Goal: Register for event/course

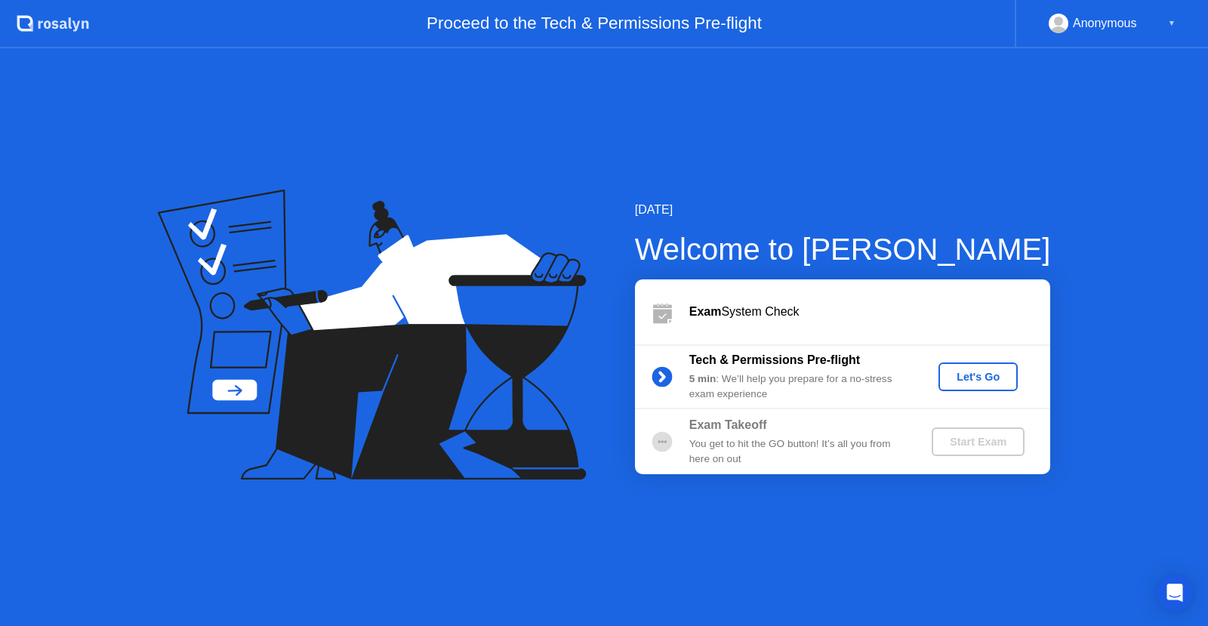
click at [987, 376] on div "Let's Go" at bounding box center [978, 377] width 67 height 12
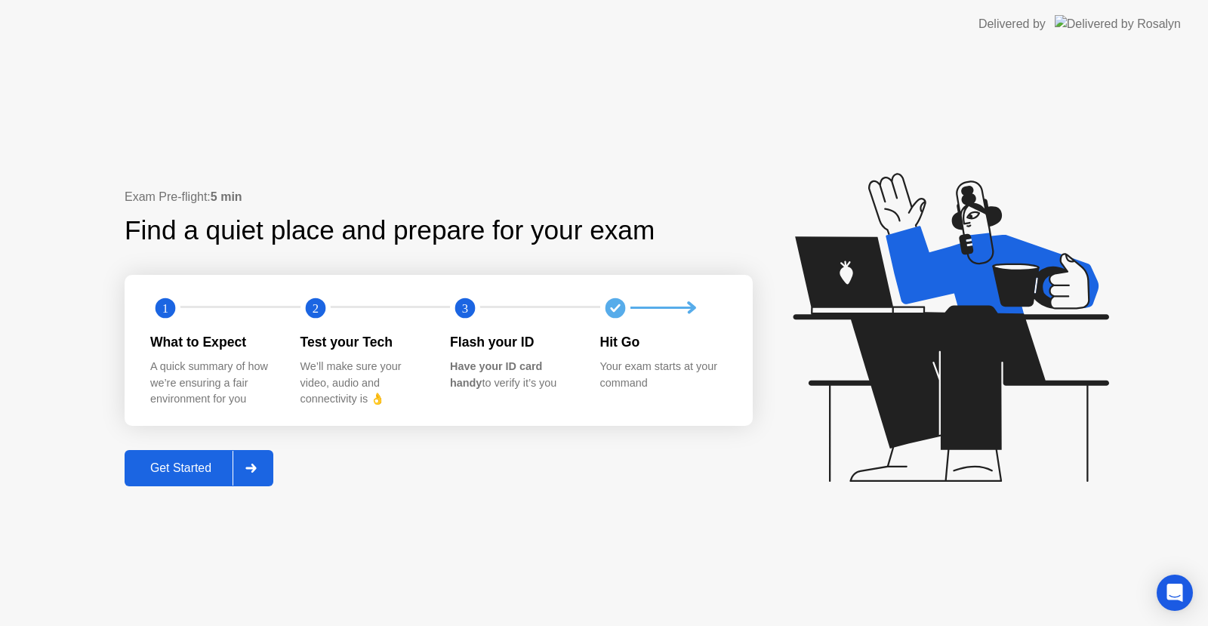
click at [188, 466] on div "Get Started" at bounding box center [180, 468] width 103 height 14
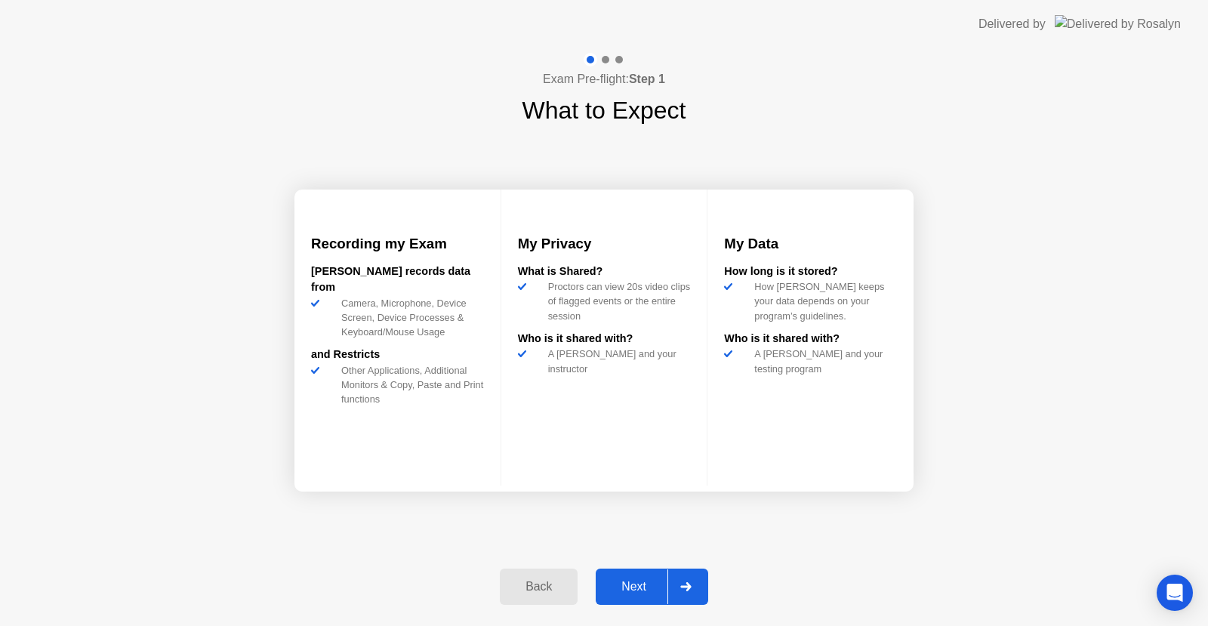
click at [643, 588] on div "Next" at bounding box center [633, 587] width 67 height 14
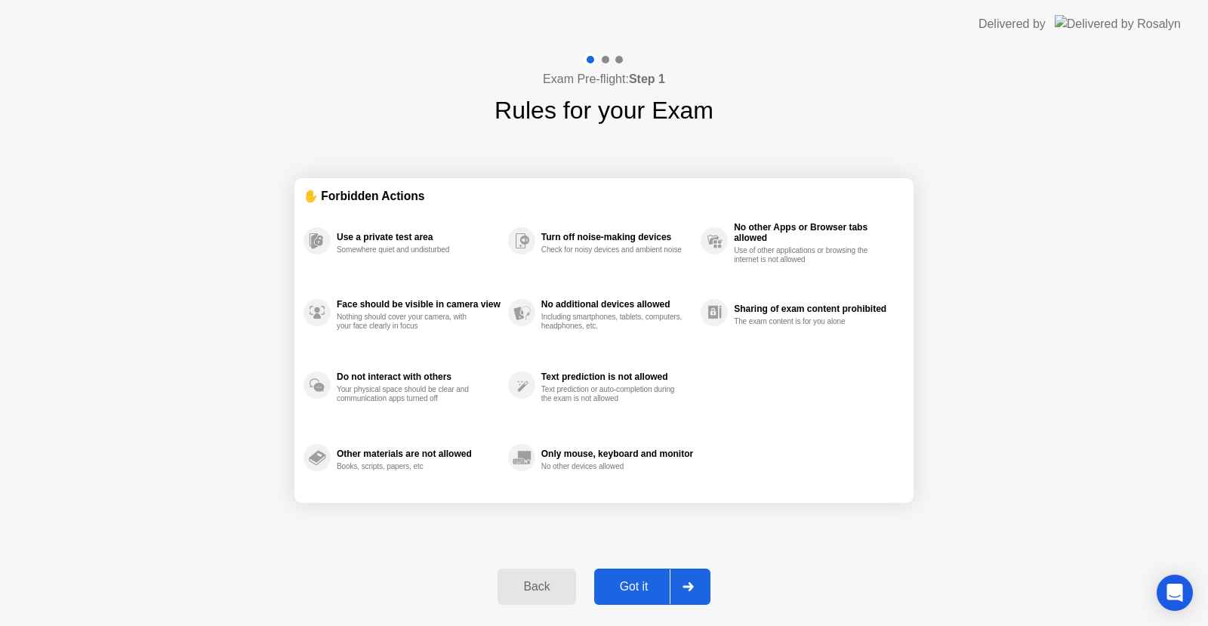
click at [618, 589] on div "Got it" at bounding box center [634, 587] width 71 height 14
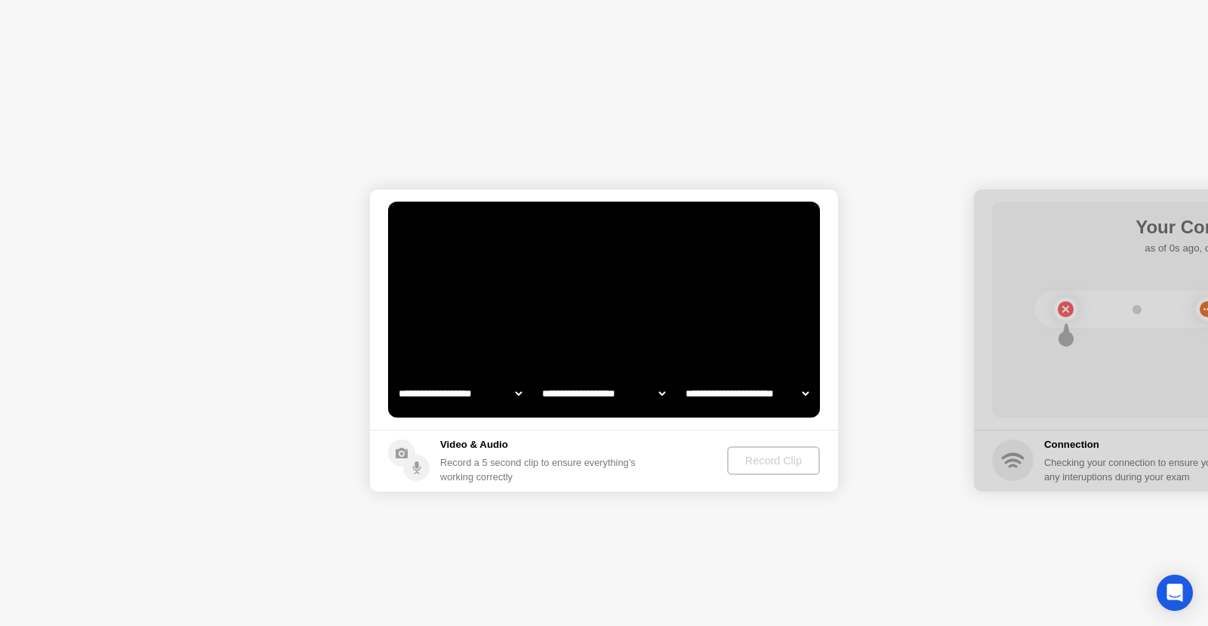
select select "**********"
select select "*******"
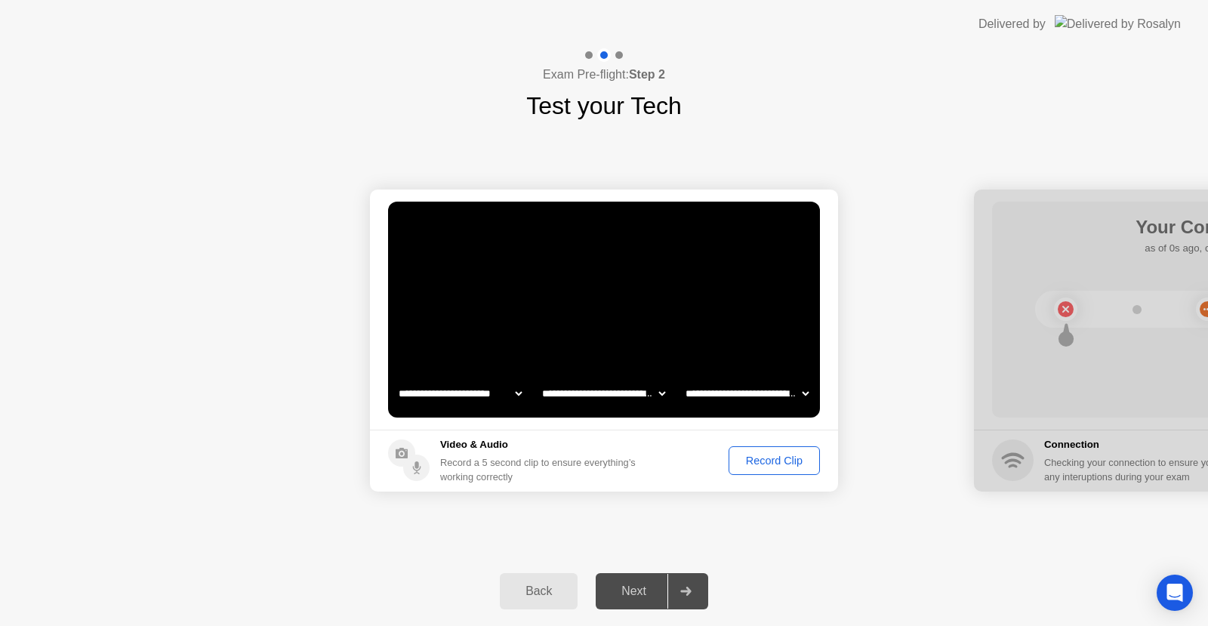
click at [662, 393] on select "**********" at bounding box center [603, 393] width 129 height 30
click at [491, 446] on h5 "Video & Audio" at bounding box center [541, 444] width 202 height 15
click at [804, 394] on select "**********" at bounding box center [747, 393] width 129 height 30
click at [588, 458] on div "Record a 5 second clip to ensure everything’s working correctly" at bounding box center [541, 469] width 202 height 29
click at [790, 459] on div "Record Clip" at bounding box center [774, 461] width 81 height 12
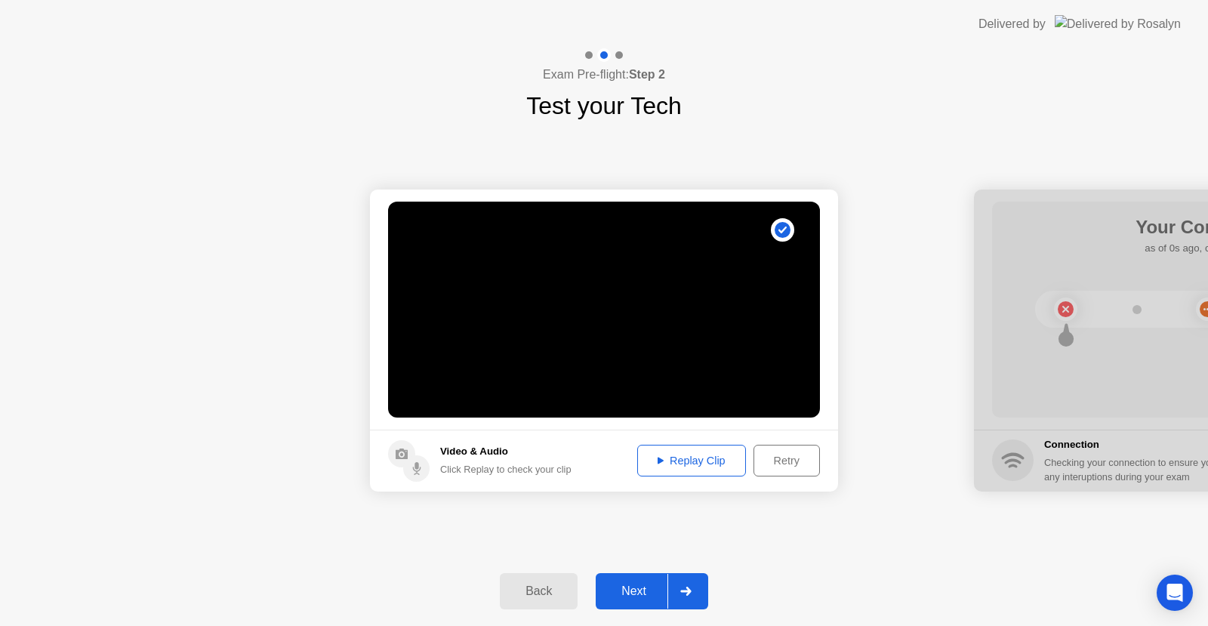
click at [778, 457] on div "Retry" at bounding box center [787, 461] width 56 height 12
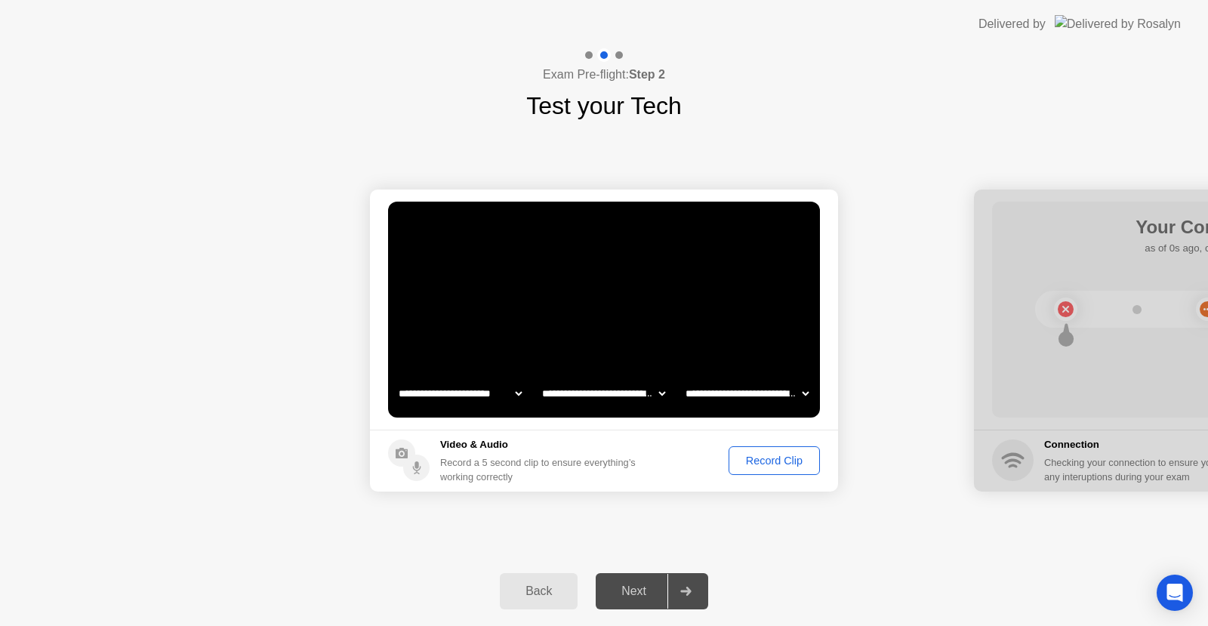
click at [761, 464] on div "Record Clip" at bounding box center [774, 461] width 81 height 12
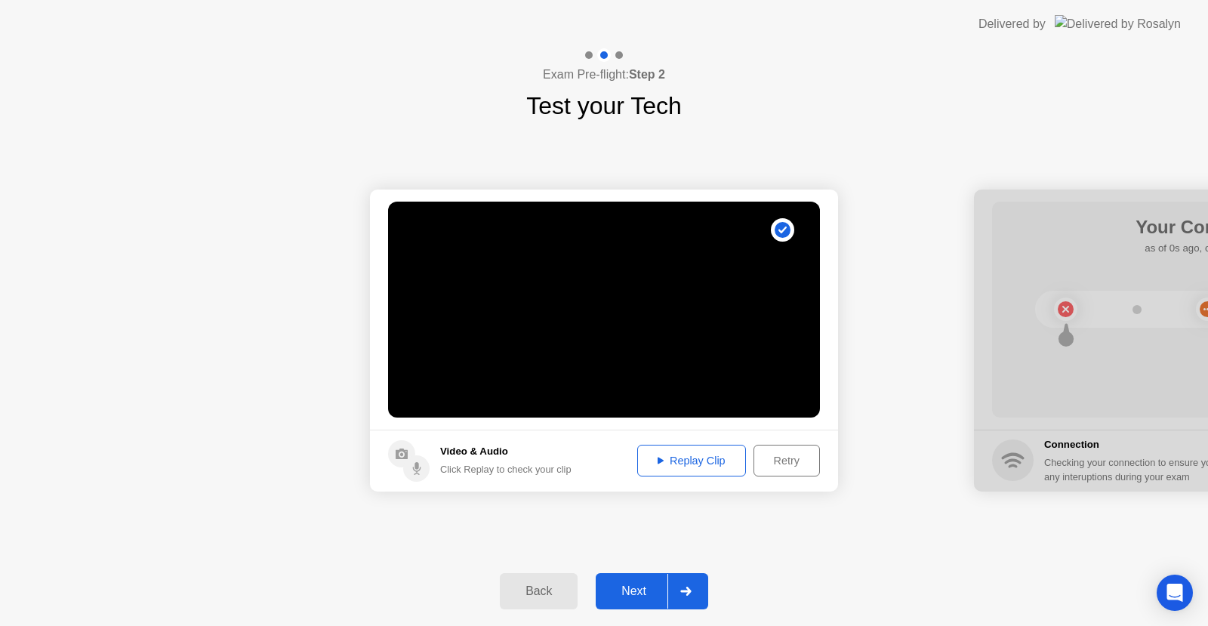
click at [694, 461] on div "Replay Clip" at bounding box center [692, 461] width 98 height 12
click at [641, 585] on div "Next" at bounding box center [633, 592] width 67 height 14
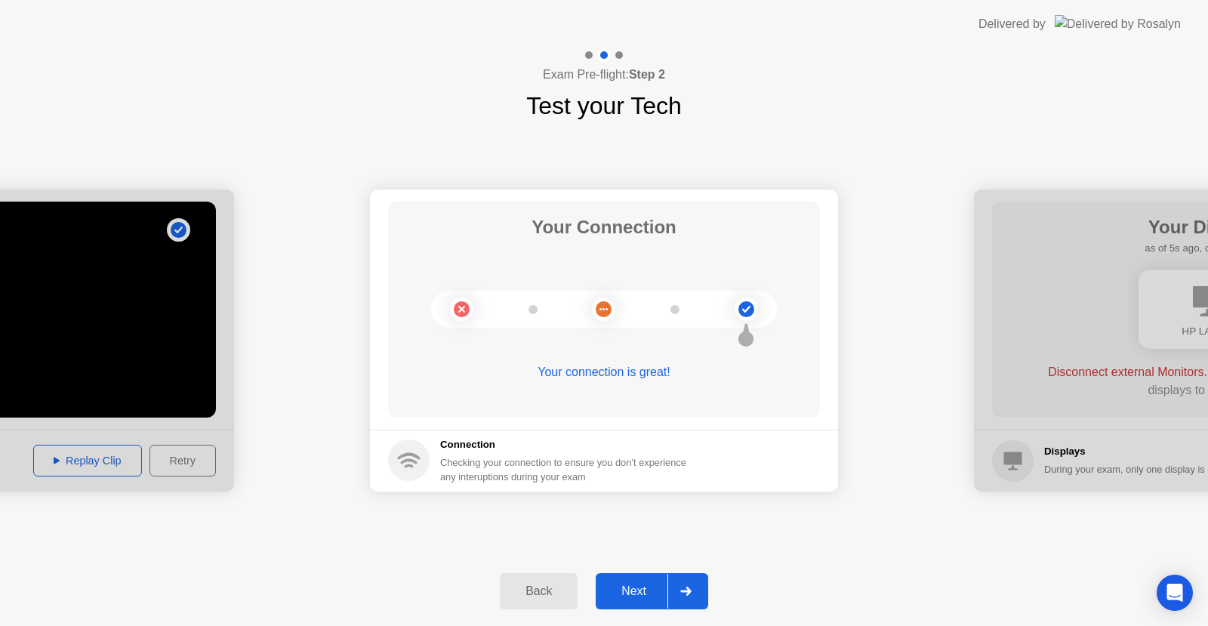
click at [628, 585] on div "Next" at bounding box center [633, 592] width 67 height 14
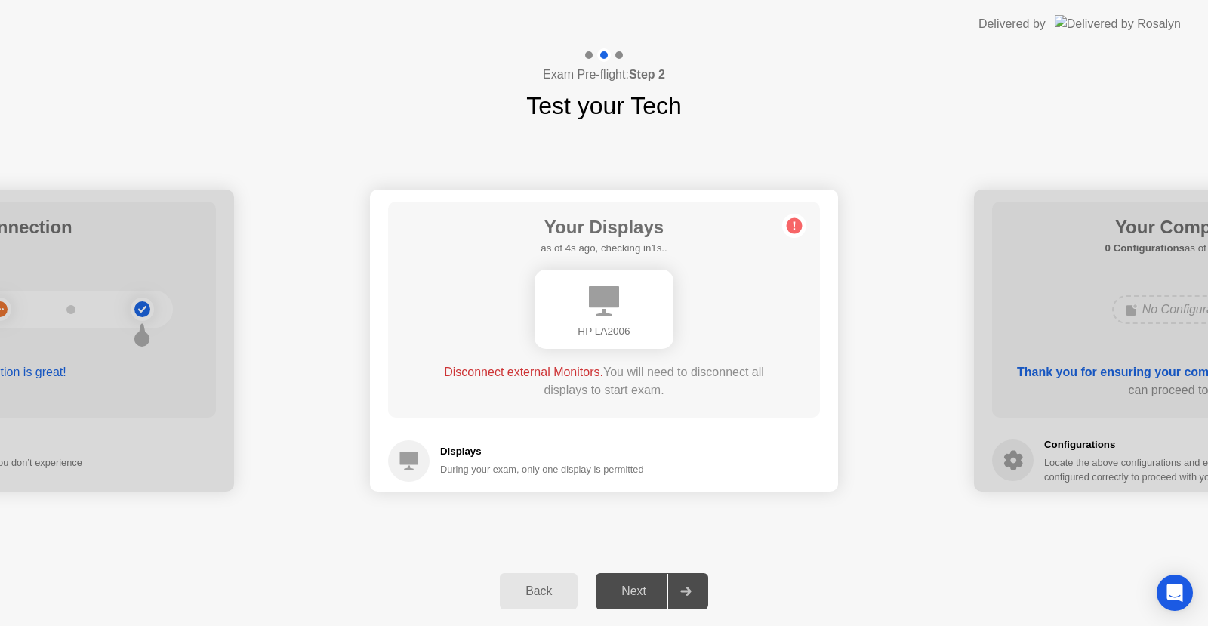
click at [570, 469] on div "During your exam, only one display is permitted" at bounding box center [542, 469] width 204 height 14
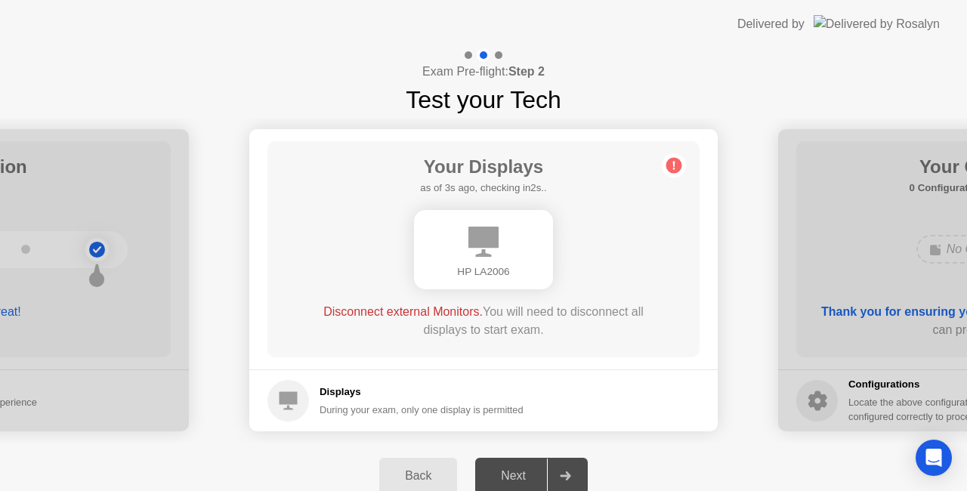
click at [672, 163] on circle at bounding box center [674, 166] width 16 height 16
click at [427, 394] on h5 "Displays" at bounding box center [421, 391] width 204 height 15
click at [506, 262] on div "HP LA2006" at bounding box center [483, 249] width 139 height 79
click at [668, 162] on circle at bounding box center [674, 166] width 16 height 16
click at [406, 473] on div "Back" at bounding box center [418, 476] width 69 height 14
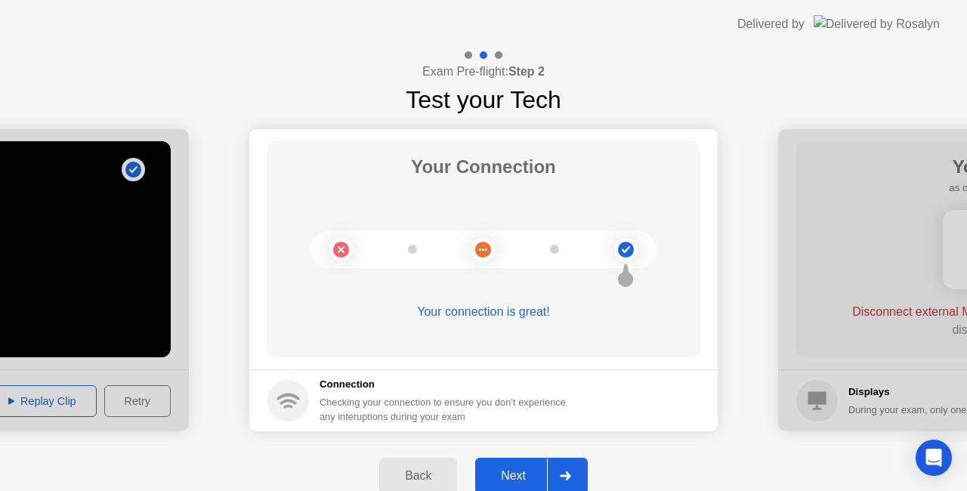
click at [508, 473] on div "Next" at bounding box center [513, 476] width 67 height 14
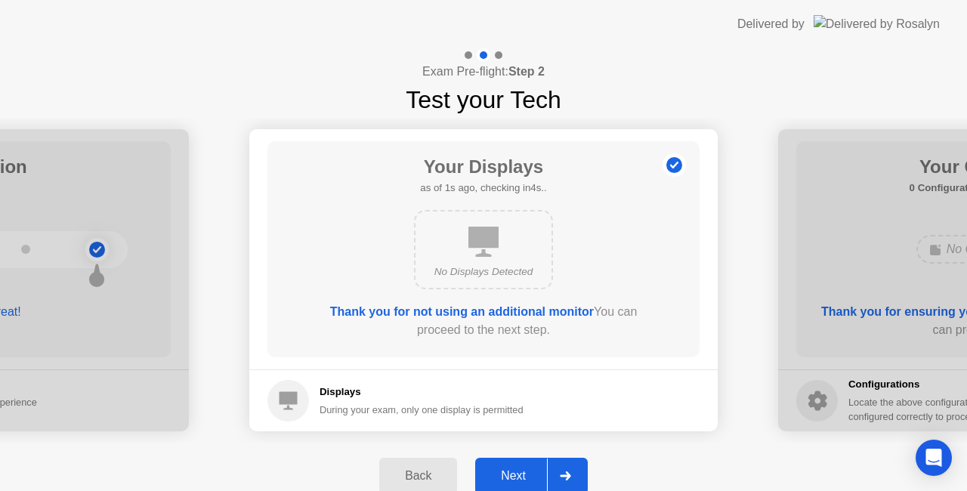
click at [505, 476] on div "Next" at bounding box center [513, 476] width 67 height 14
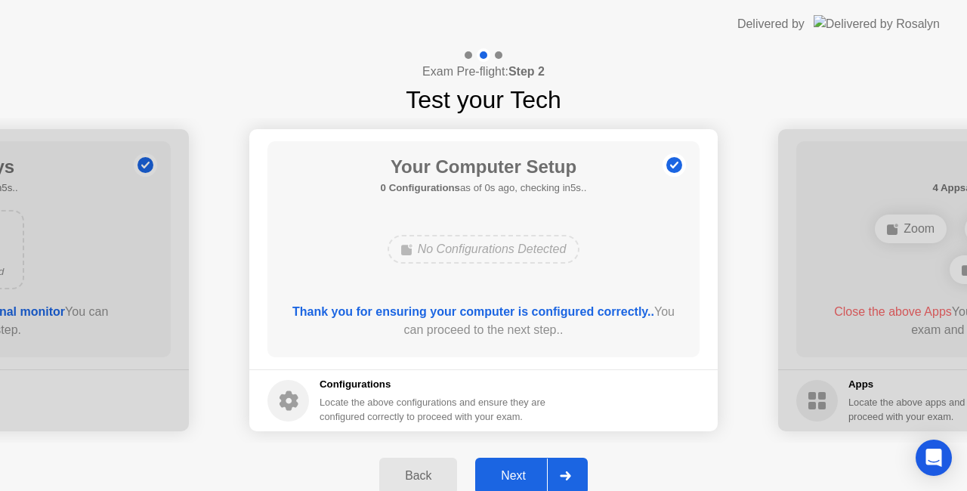
click at [513, 470] on div "Next" at bounding box center [513, 476] width 67 height 14
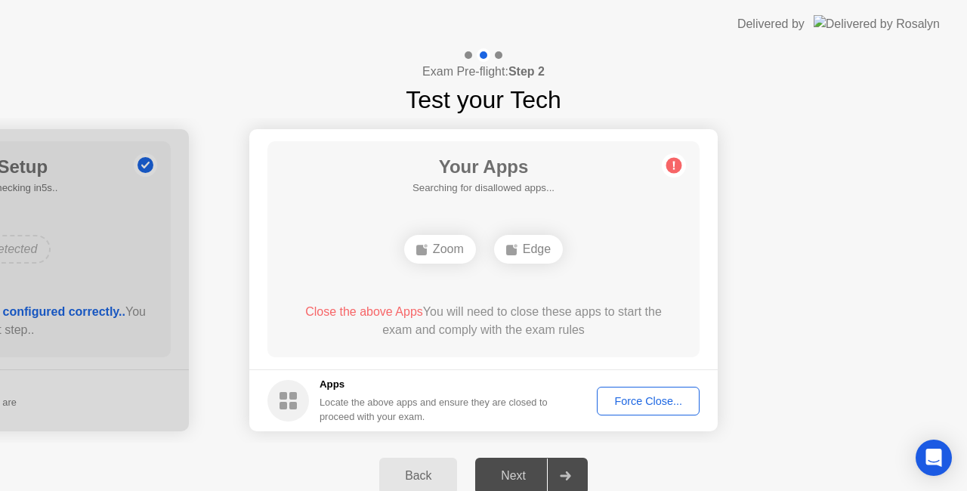
click at [453, 271] on div "Your Apps Searching for disallowed apps... Zoom Edge Close the above Apps You w…" at bounding box center [483, 249] width 432 height 216
click at [480, 296] on div "Your Apps Searching for disallowed apps... Zoom Edge Close the above Apps You w…" at bounding box center [483, 249] width 432 height 216
click at [502, 319] on div "Close the above Apps You will need to close these apps to start the exam and co…" at bounding box center [483, 321] width 389 height 36
click at [502, 319] on div "Close the above App You will need to close this app to start the exam and compl…" at bounding box center [483, 321] width 389 height 36
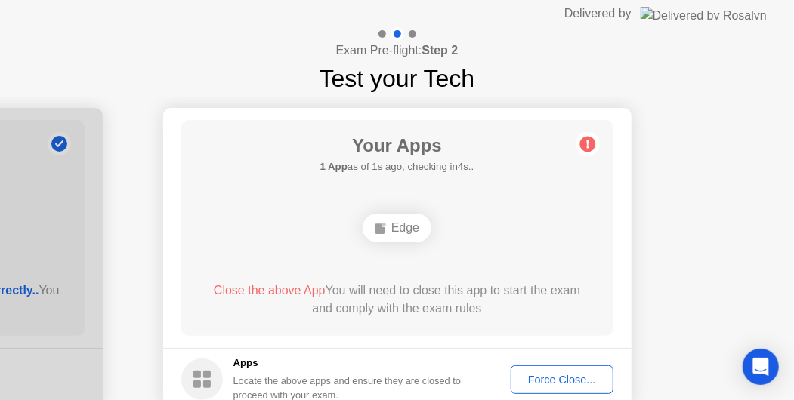
click at [475, 234] on div "Edge" at bounding box center [397, 228] width 346 height 41
click at [435, 202] on div "Your Apps 1 App as of 3s ago, checking in2s.. Edge Close the above App You will…" at bounding box center [397, 228] width 432 height 216
click at [477, 247] on div "Edge" at bounding box center [397, 228] width 346 height 41
click at [495, 224] on div "Edge" at bounding box center [397, 228] width 346 height 41
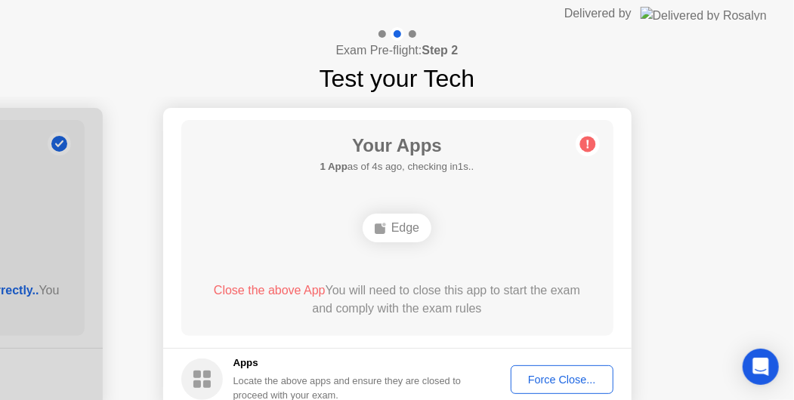
click at [586, 142] on icon at bounding box center [587, 144] width 2 height 8
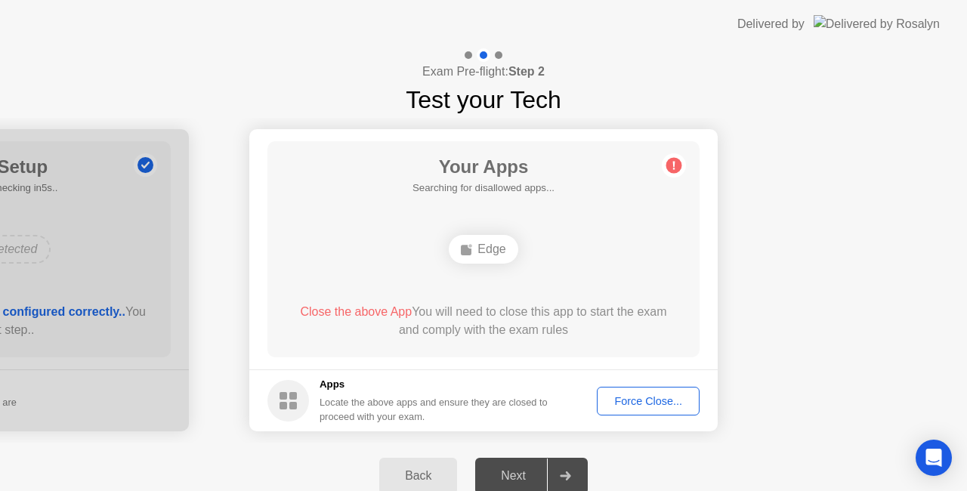
click at [634, 391] on button "Force Close..." at bounding box center [648, 401] width 103 height 29
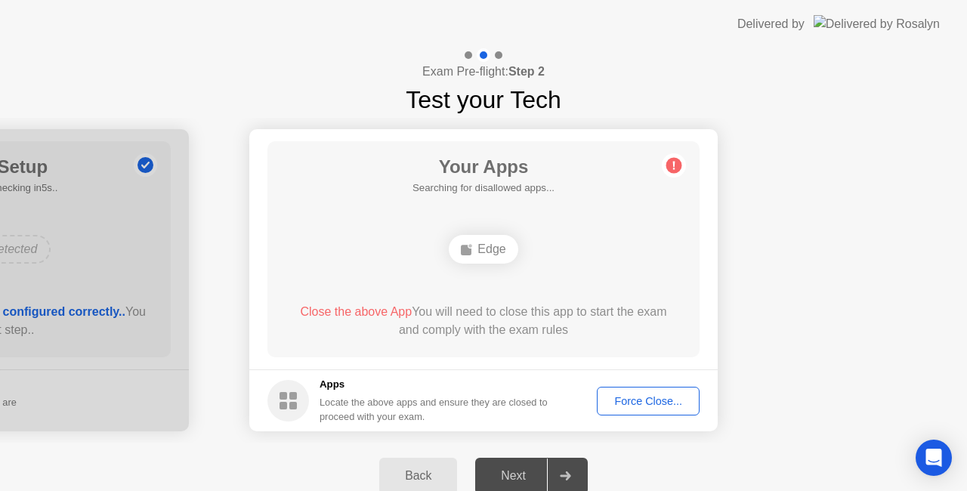
click at [627, 399] on div "Force Close..." at bounding box center [648, 401] width 92 height 12
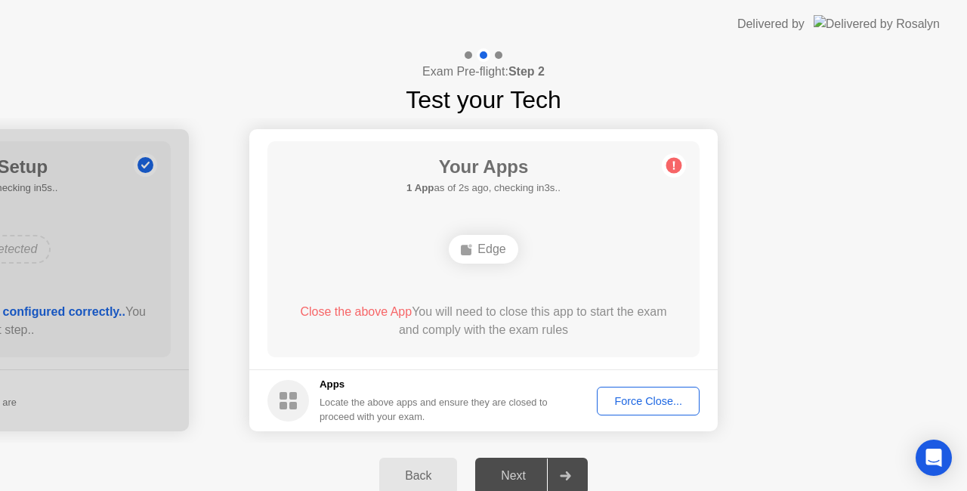
click at [619, 316] on div "Close the above App You will need to close this app to start the exam and compl…" at bounding box center [483, 321] width 389 height 36
click at [641, 397] on div "Force Close..." at bounding box center [648, 401] width 92 height 12
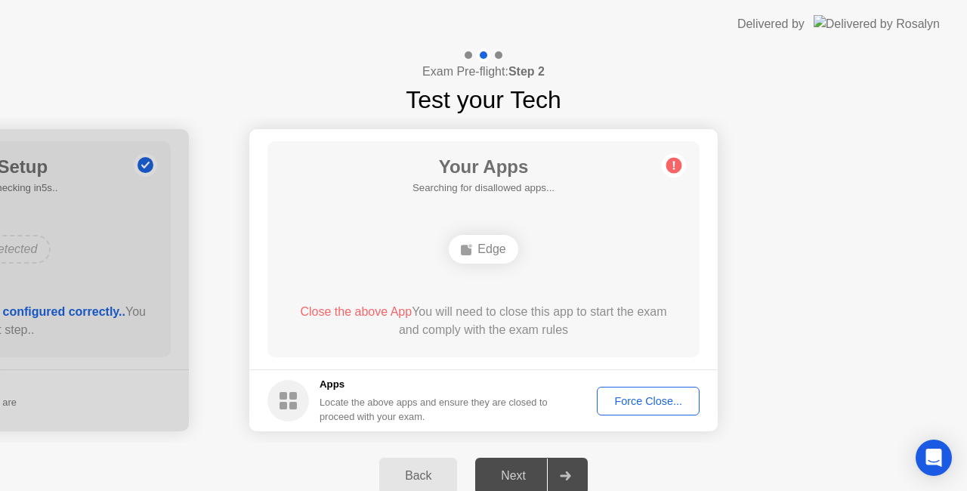
click at [649, 399] on div "Force Close..." at bounding box center [648, 401] width 92 height 12
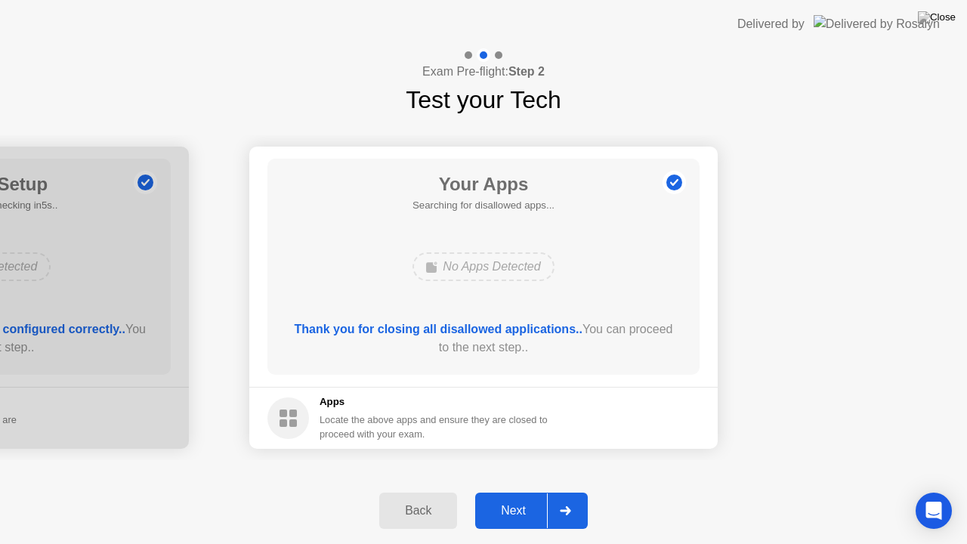
click at [505, 511] on div "Next" at bounding box center [513, 511] width 67 height 14
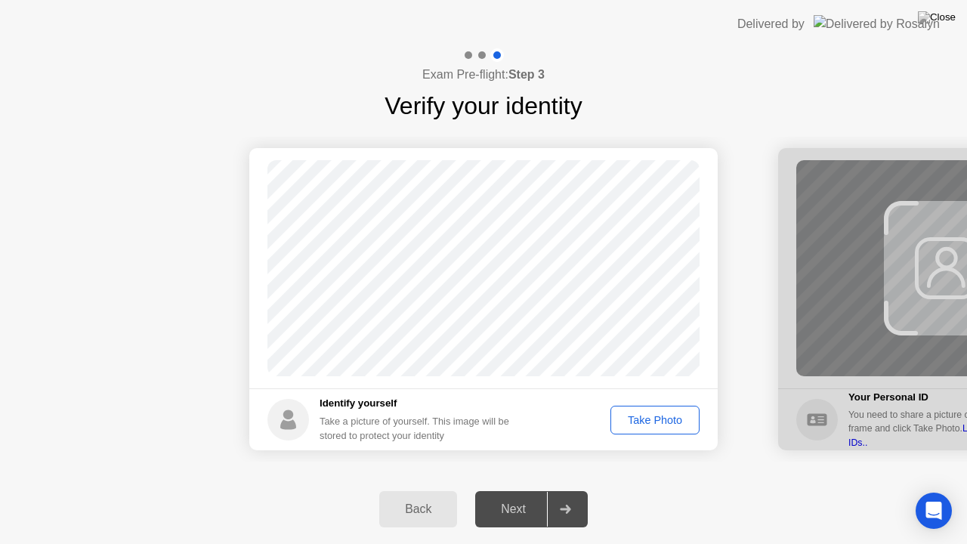
click at [630, 418] on div "Take Photo" at bounding box center [655, 420] width 79 height 12
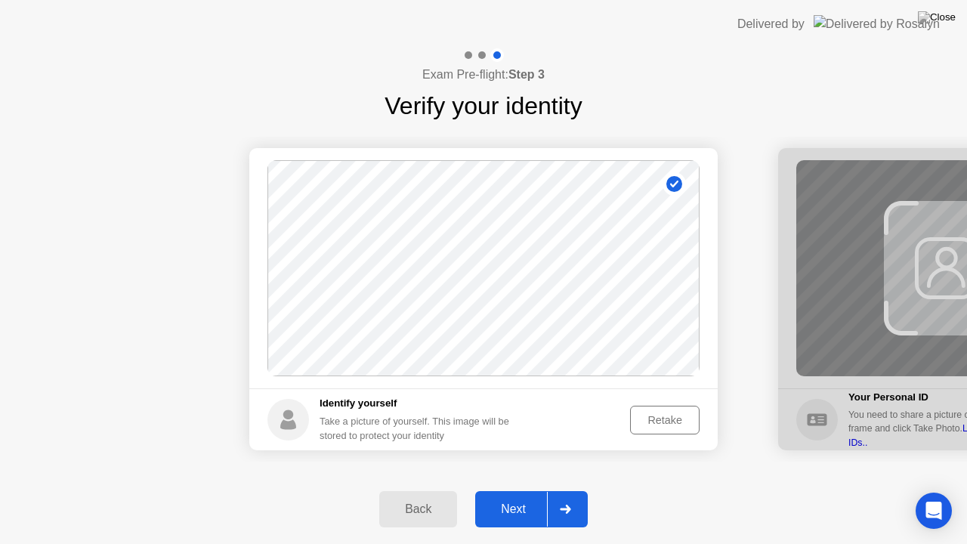
click at [427, 513] on div "Back" at bounding box center [418, 509] width 69 height 14
select select "**********"
select select "*******"
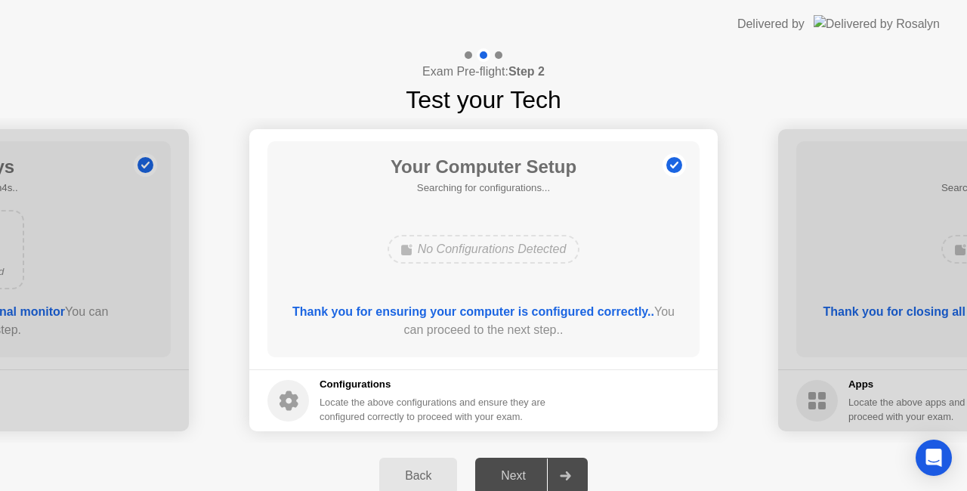
click at [511, 474] on div "Next" at bounding box center [513, 476] width 67 height 14
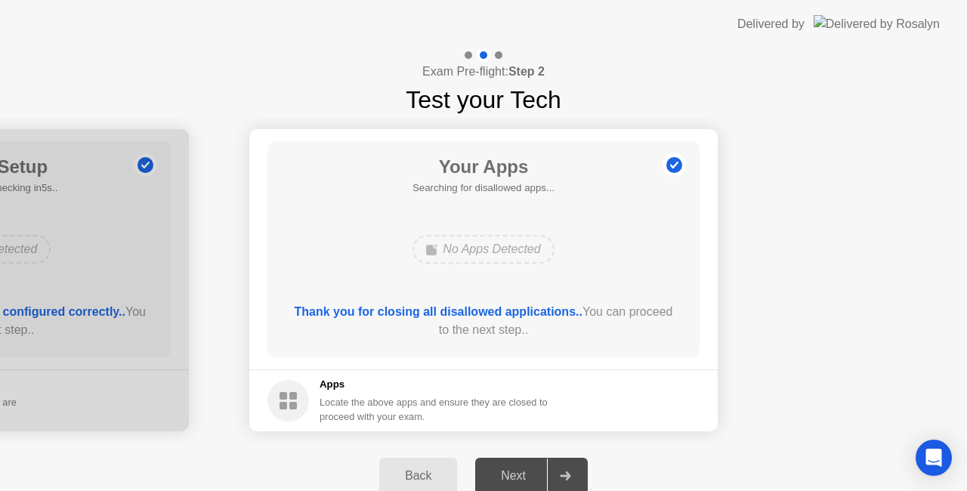
click at [511, 474] on div "Next" at bounding box center [513, 476] width 67 height 14
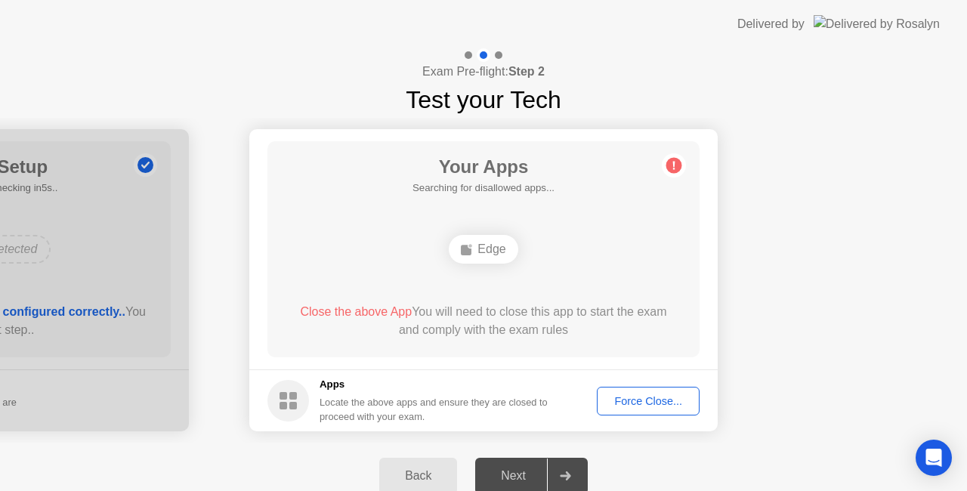
click at [647, 395] on div "Force Close..." at bounding box center [648, 401] width 92 height 12
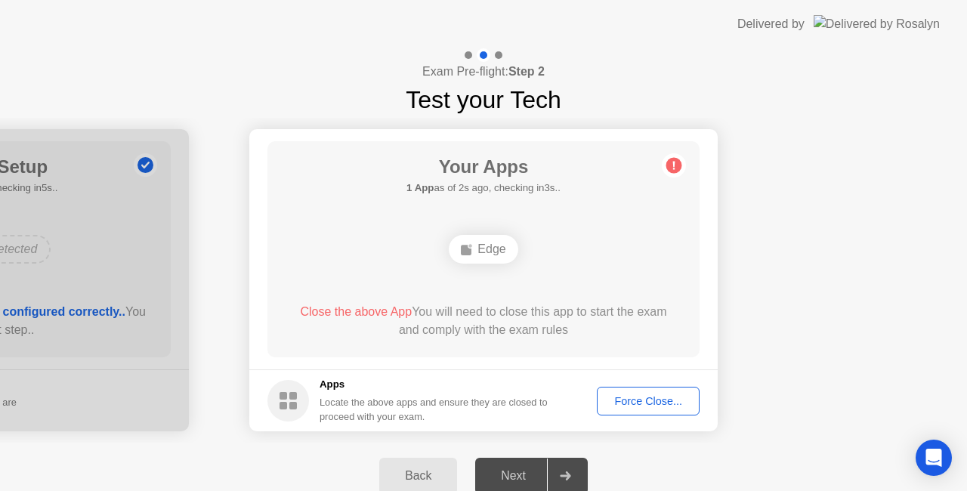
click at [643, 407] on div "Force Close..." at bounding box center [648, 401] width 92 height 12
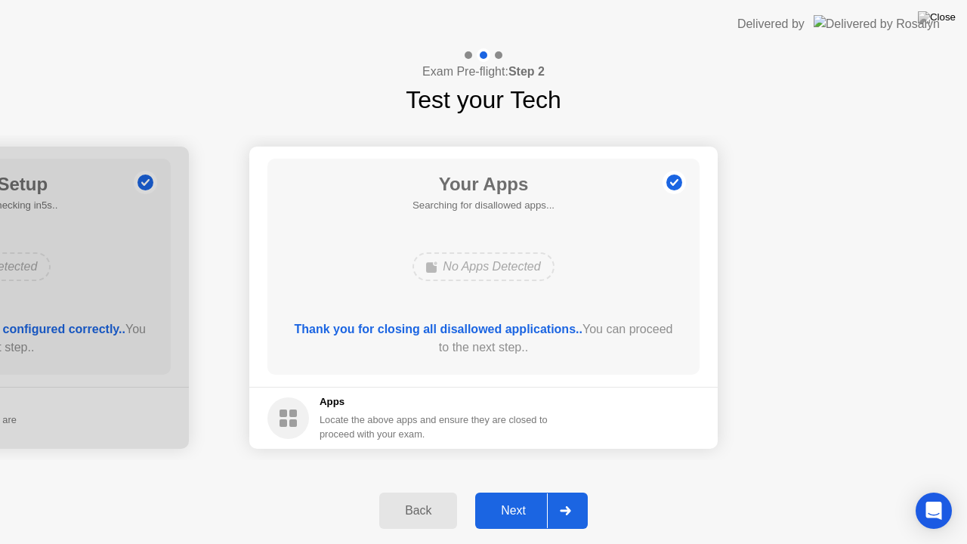
click at [510, 514] on div "Next" at bounding box center [513, 511] width 67 height 14
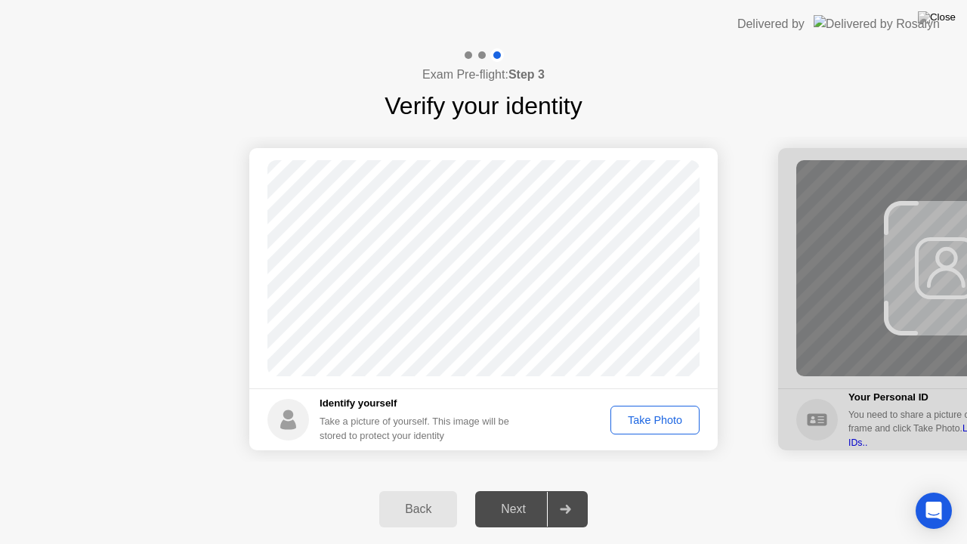
click at [665, 424] on div "Take Photo" at bounding box center [655, 420] width 79 height 12
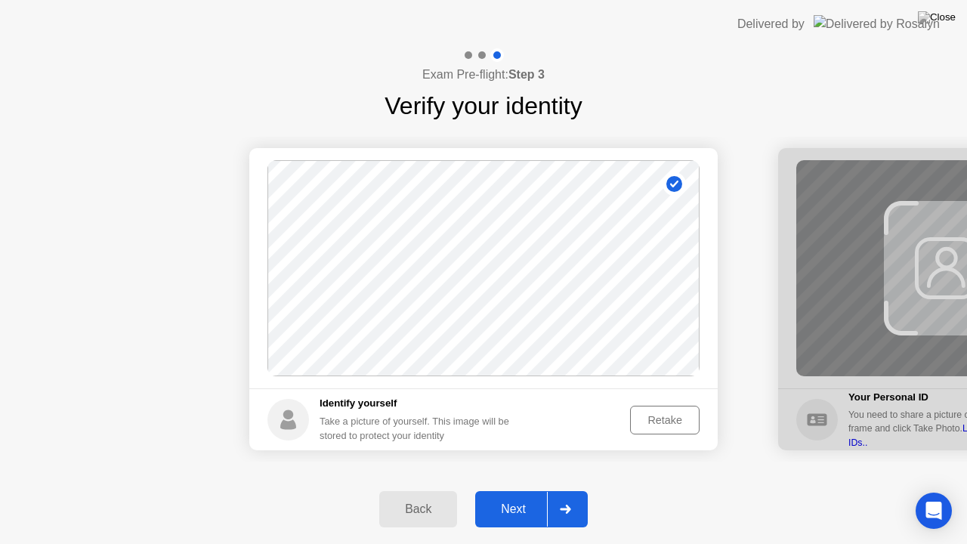
click at [511, 511] on div "Next" at bounding box center [513, 509] width 67 height 14
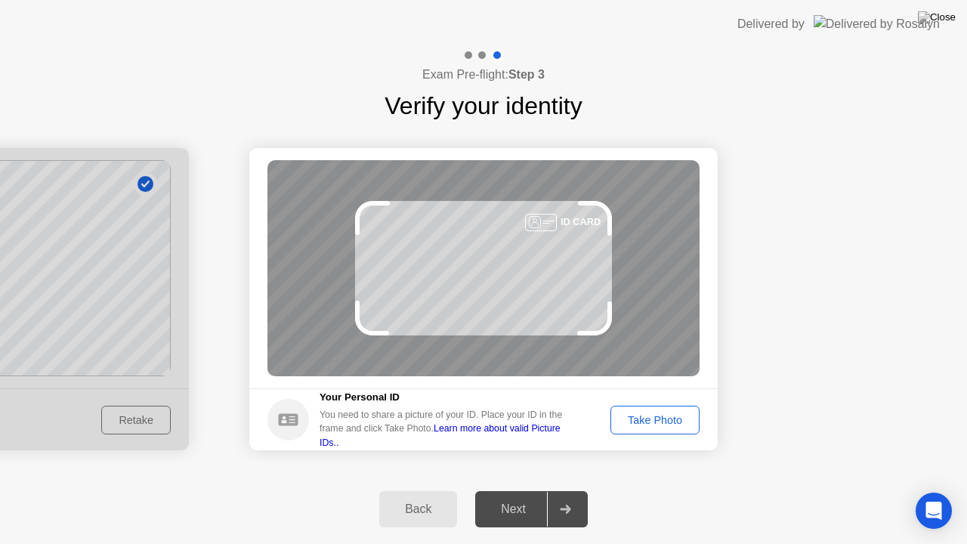
click at [636, 423] on div "Take Photo" at bounding box center [655, 420] width 79 height 12
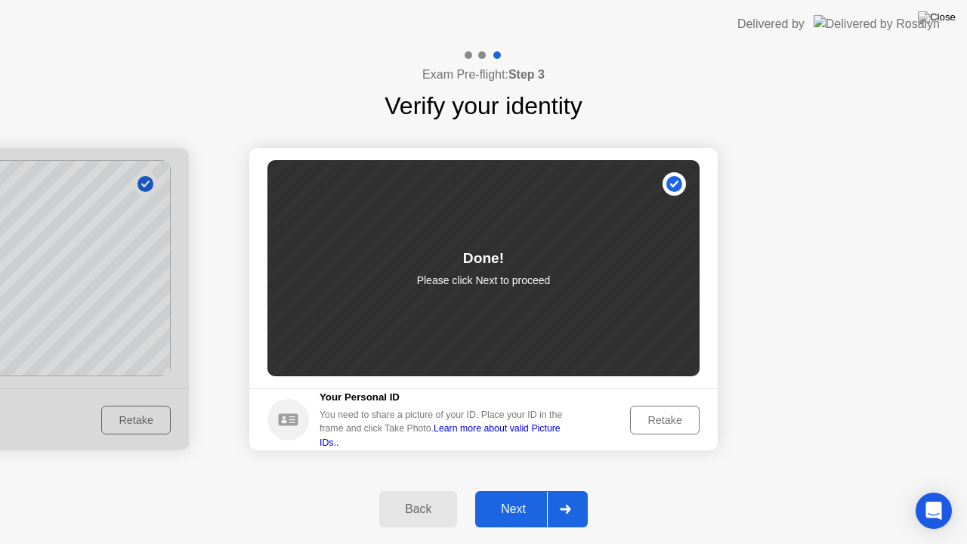
click at [506, 502] on div "Next" at bounding box center [513, 509] width 67 height 14
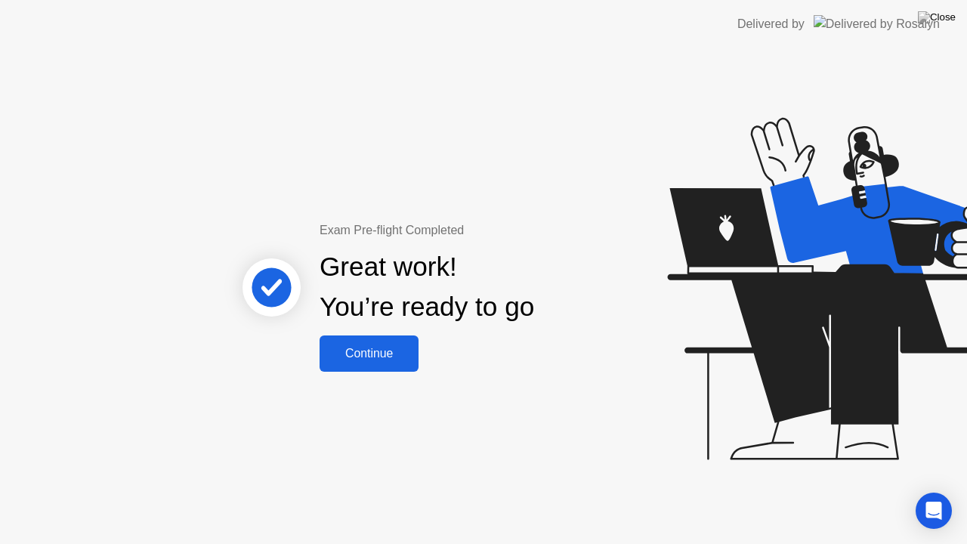
click at [378, 358] on div "Continue" at bounding box center [369, 354] width 90 height 14
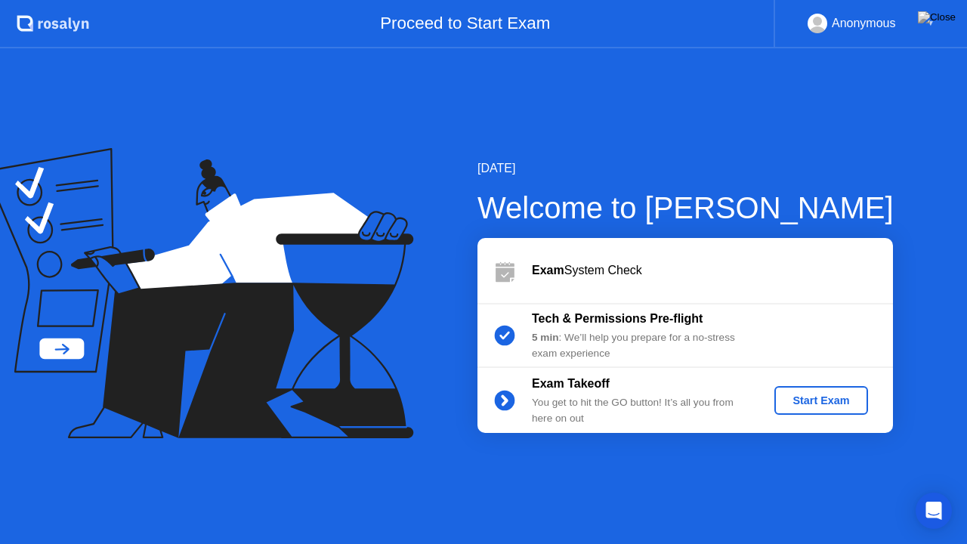
click at [788, 394] on div "Start Exam" at bounding box center [820, 400] width 81 height 12
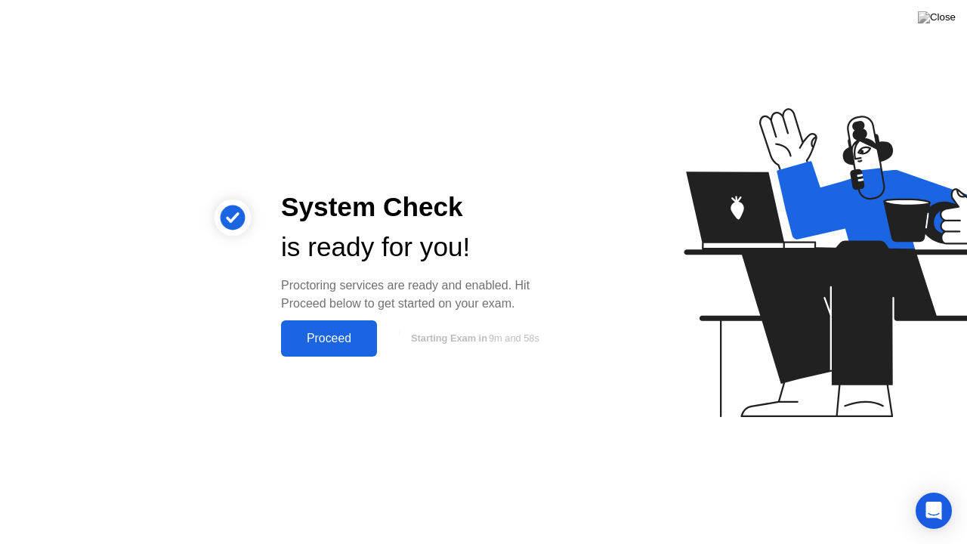
click at [344, 335] on div "Proceed" at bounding box center [328, 339] width 87 height 14
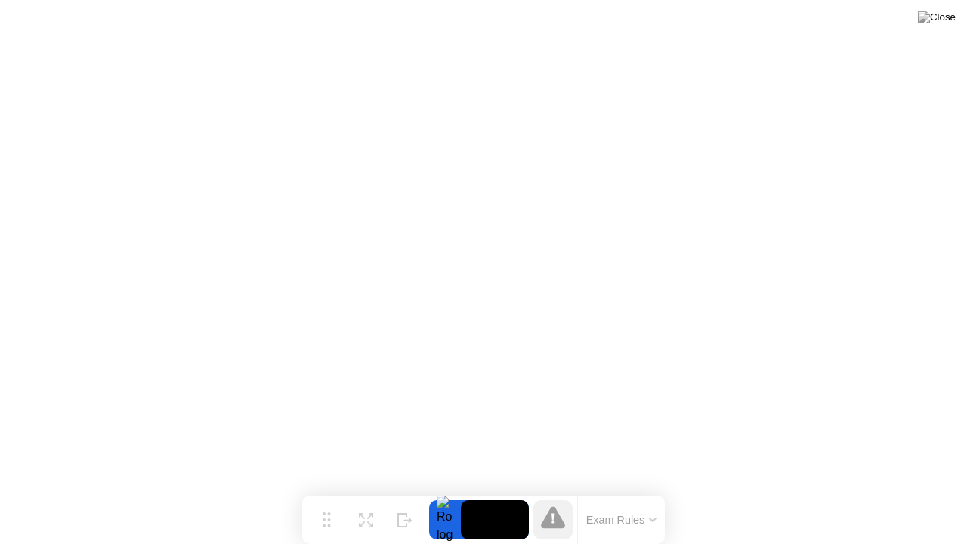
click at [936, 27] on button at bounding box center [936, 18] width 45 height 20
click at [943, 27] on button at bounding box center [936, 18] width 45 height 20
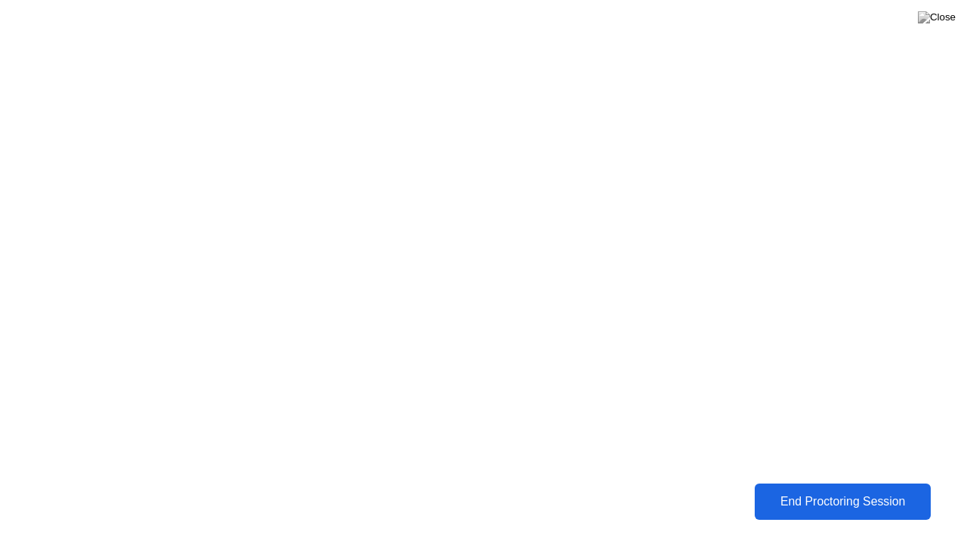
click at [833, 506] on div "End Proctoring Session" at bounding box center [842, 502] width 167 height 14
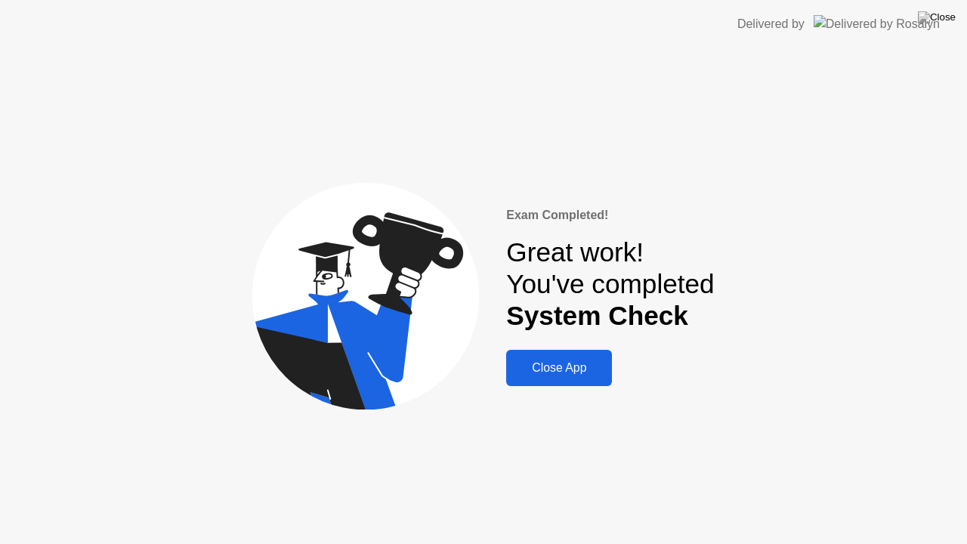
click at [553, 369] on div "Close App" at bounding box center [559, 368] width 97 height 14
